Goal: Task Accomplishment & Management: Complete application form

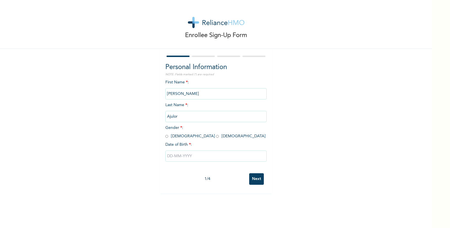
click at [167, 137] on input "radio" at bounding box center [166, 136] width 3 height 5
radio input "true"
click at [179, 153] on input "text" at bounding box center [215, 156] width 101 height 11
select select "7"
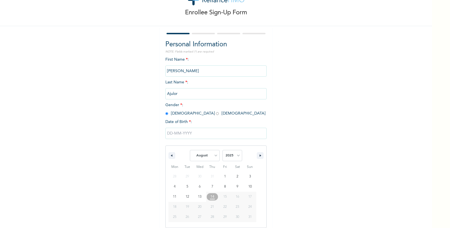
click at [182, 136] on input "text" at bounding box center [215, 133] width 101 height 11
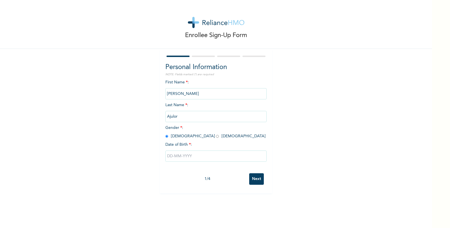
click at [185, 155] on input "text" at bounding box center [215, 156] width 101 height 11
select select "7"
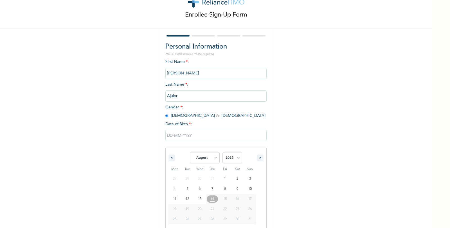
scroll to position [23, 0]
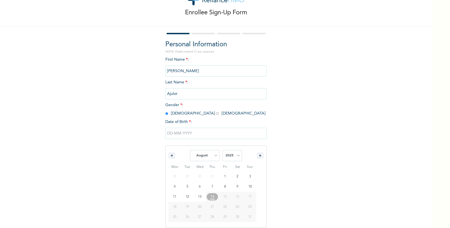
click at [179, 136] on input "text" at bounding box center [215, 133] width 101 height 11
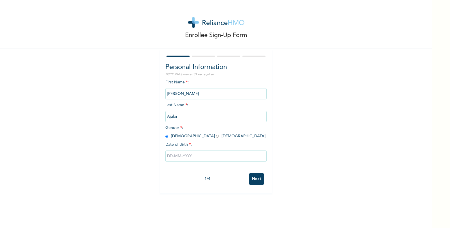
click at [189, 153] on input "text" at bounding box center [215, 156] width 101 height 11
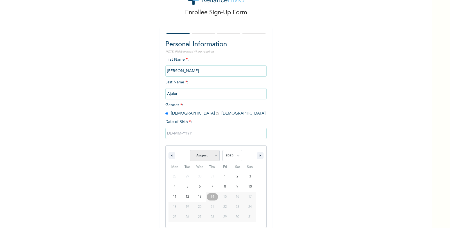
click at [211, 156] on select "January February March April May June July August September October November De…" at bounding box center [205, 155] width 30 height 11
select select "0"
click at [230, 151] on select "2025 2024 2023 2022 2021 2020 2019 2018 2017 2016 2015 2014 2013 2012 2011 2010…" at bounding box center [232, 155] width 20 height 11
select select "1992"
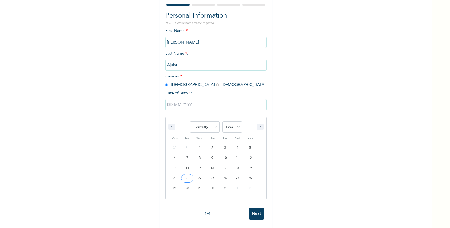
type input "[DATE]"
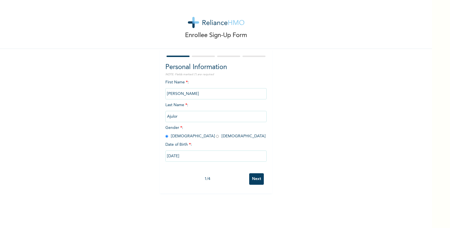
click at [257, 177] on input "Next" at bounding box center [256, 179] width 15 height 12
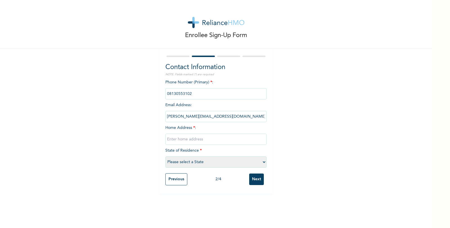
click at [190, 139] on input "text" at bounding box center [215, 139] width 101 height 11
type input "[PERSON_NAME][GEOGRAPHIC_DATA], [GEOGRAPHIC_DATA]"
select select "25"
click at [255, 180] on input "Next" at bounding box center [256, 180] width 15 height 12
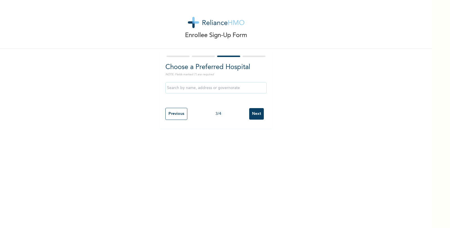
click at [198, 88] on input "text" at bounding box center [215, 87] width 101 height 11
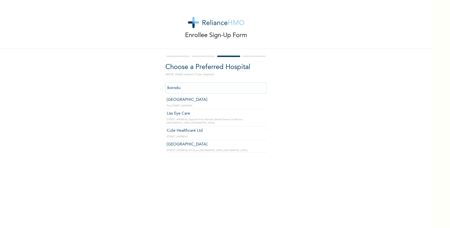
scroll to position [1238, 0]
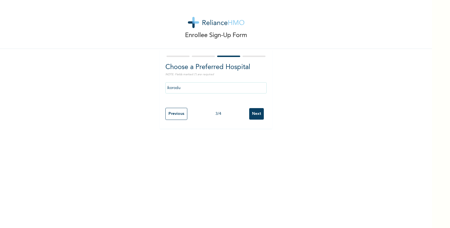
drag, startPoint x: 271, startPoint y: 152, endPoint x: 233, endPoint y: 141, distance: 40.1
click at [233, 141] on div "Enrollee Sign-Up Form Choose a Preferred Hospital NOTE: Fields marked (*) are r…" at bounding box center [216, 114] width 432 height 228
click at [194, 87] on input "ikorodu" at bounding box center [215, 87] width 101 height 11
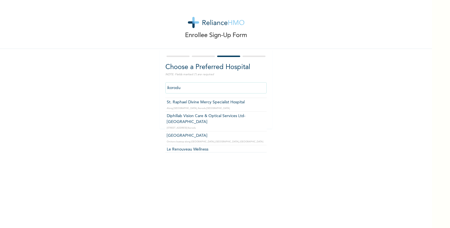
scroll to position [136, 0]
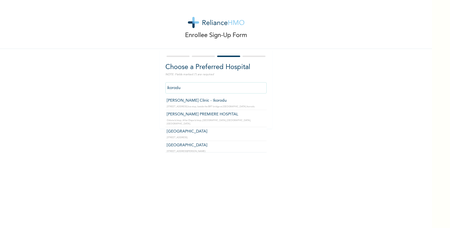
click at [177, 90] on input "ikorodu" at bounding box center [215, 87] width 101 height 11
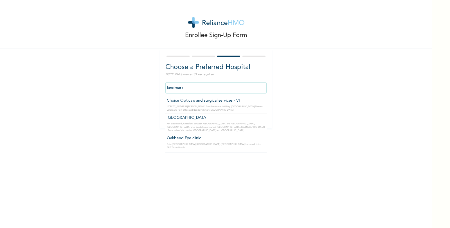
click at [176, 88] on input "landmark" at bounding box center [215, 87] width 101 height 11
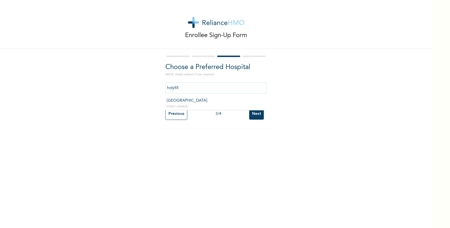
type input "[GEOGRAPHIC_DATA]"
click at [257, 114] on input "Next" at bounding box center [256, 114] width 15 height 12
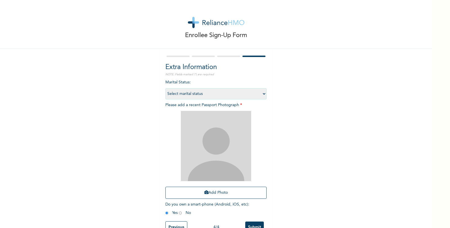
click at [200, 96] on select "Select marital status [DEMOGRAPHIC_DATA] Married [DEMOGRAPHIC_DATA] Widow/[DEMO…" at bounding box center [215, 93] width 101 height 11
select select "2"
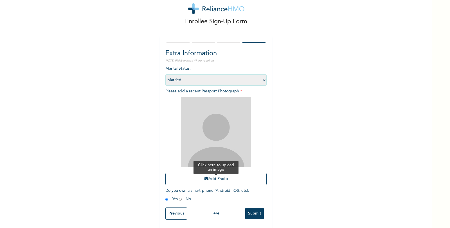
click at [223, 178] on button "Add Photo" at bounding box center [215, 179] width 101 height 12
click at [229, 179] on button "Add Photo" at bounding box center [215, 179] width 101 height 12
click at [218, 181] on button "Add Photo" at bounding box center [215, 179] width 101 height 12
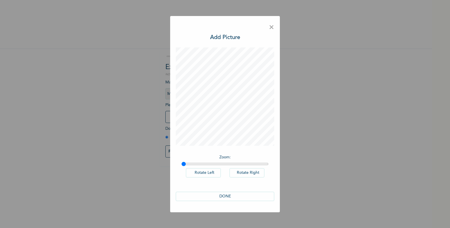
click at [225, 196] on button "DONE" at bounding box center [225, 196] width 98 height 9
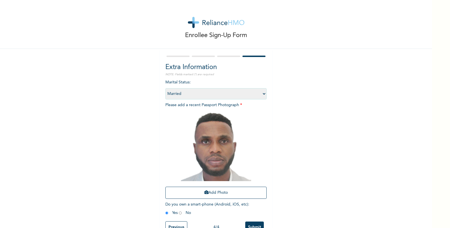
scroll to position [14, 0]
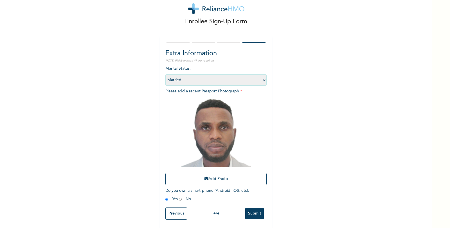
click at [259, 214] on input "Submit" at bounding box center [254, 214] width 19 height 12
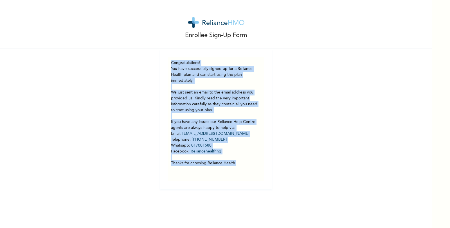
drag, startPoint x: 170, startPoint y: 62, endPoint x: 245, endPoint y: 164, distance: 126.5
click at [245, 164] on div "Congratulations! You have successfully signed up for a Reliance Health plan and…" at bounding box center [216, 119] width 96 height 124
click at [241, 164] on p "You have successfully signed up for a Reliance Health plan and can start using …" at bounding box center [216, 116] width 90 height 100
drag, startPoint x: 241, startPoint y: 164, endPoint x: 169, endPoint y: 62, distance: 124.3
click at [169, 62] on div "Congratulations! You have successfully signed up for a Reliance Health plan and…" at bounding box center [216, 119] width 96 height 124
